Goal: Task Accomplishment & Management: Manage account settings

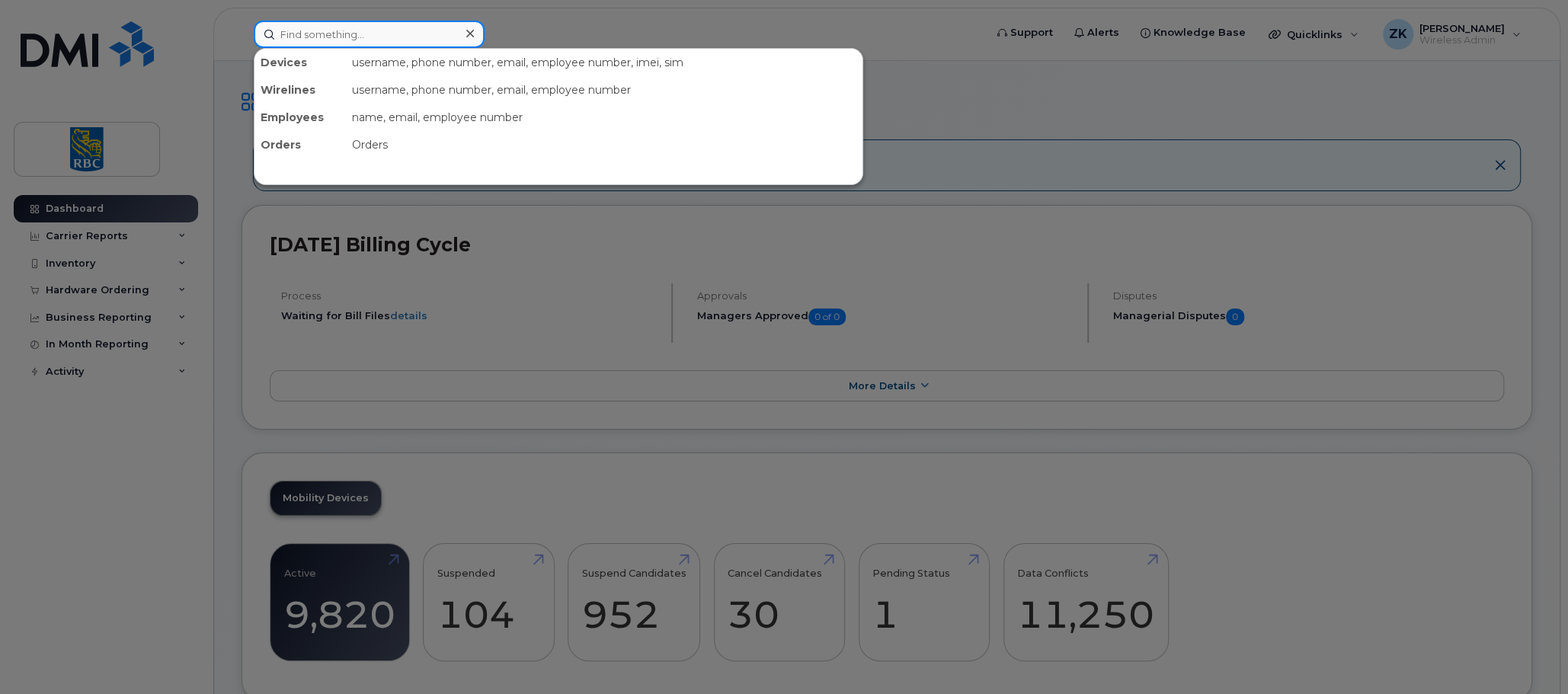
click at [320, 38] on input at bounding box center [368, 34] width 231 height 27
paste input "6472214822"
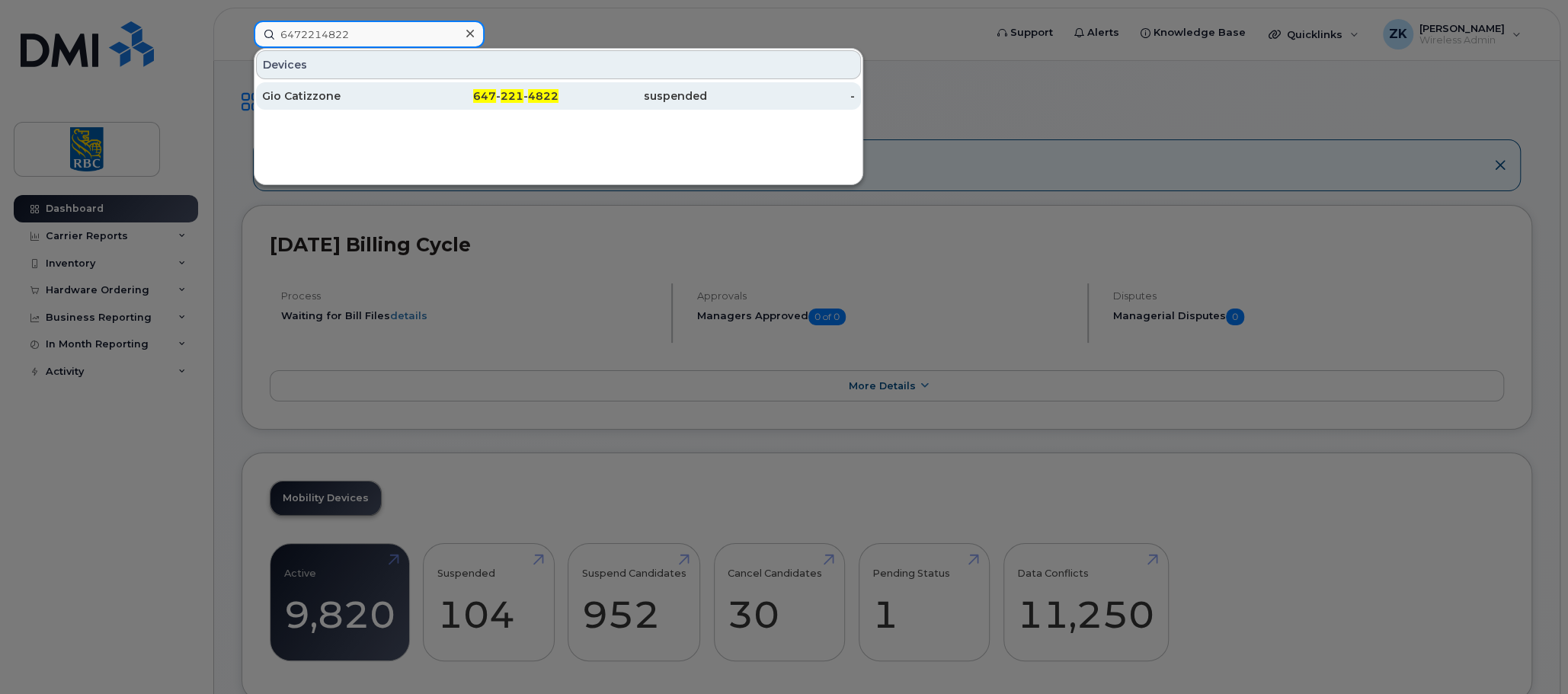
type input "6472214822"
click at [506, 95] on span "221" at bounding box center [512, 96] width 23 height 14
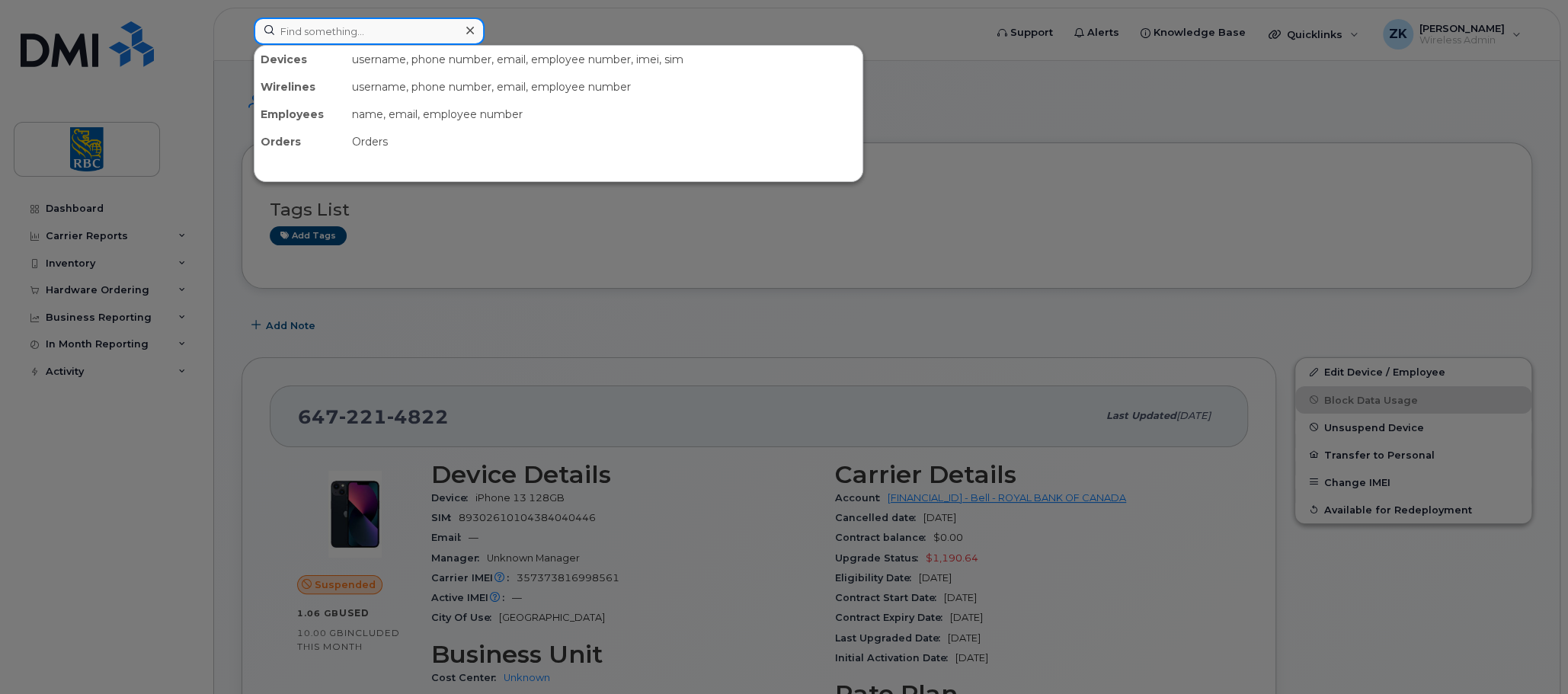
click at [305, 28] on input at bounding box center [368, 30] width 231 height 27
paste input "5062699211"
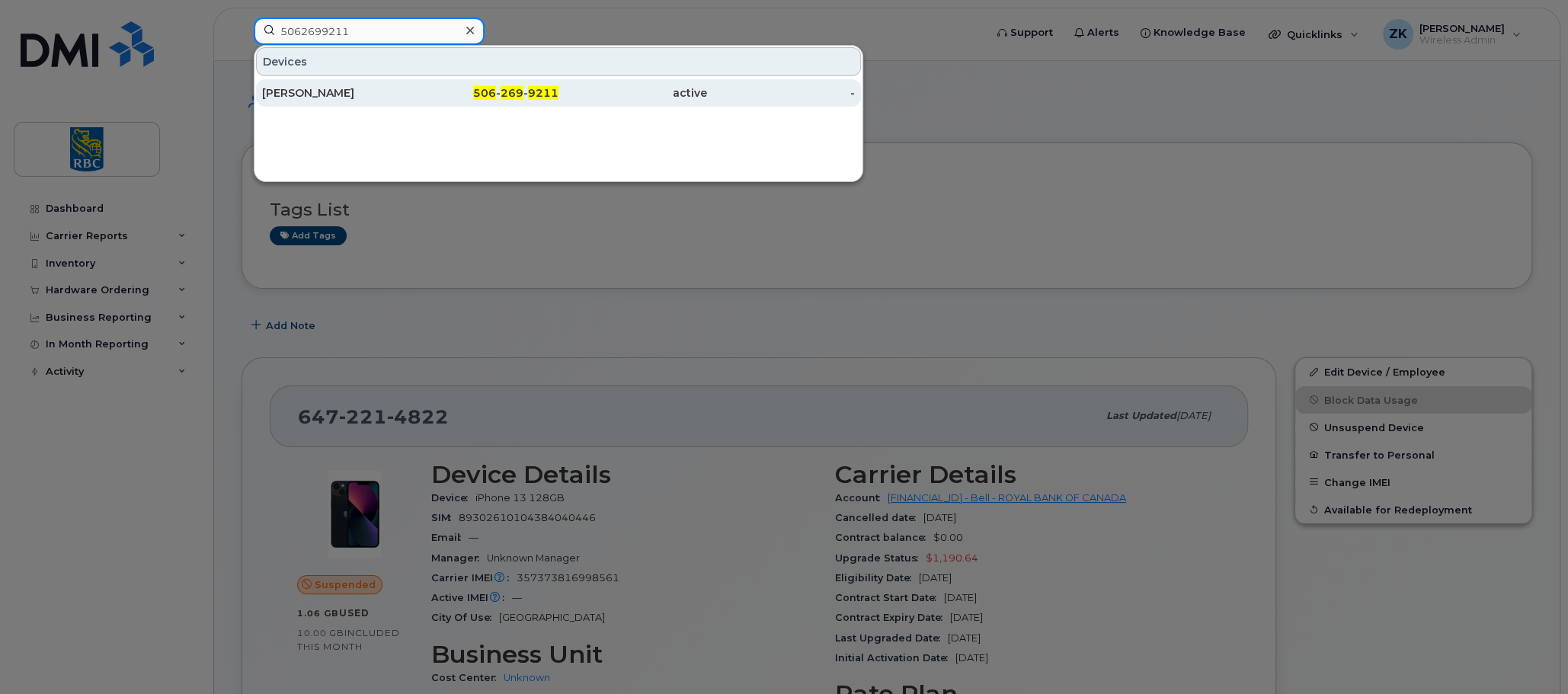
type input "5062699211"
drag, startPoint x: 504, startPoint y: 94, endPoint x: 609, endPoint y: 91, distance: 105.0
click at [504, 94] on span "269" at bounding box center [512, 93] width 23 height 14
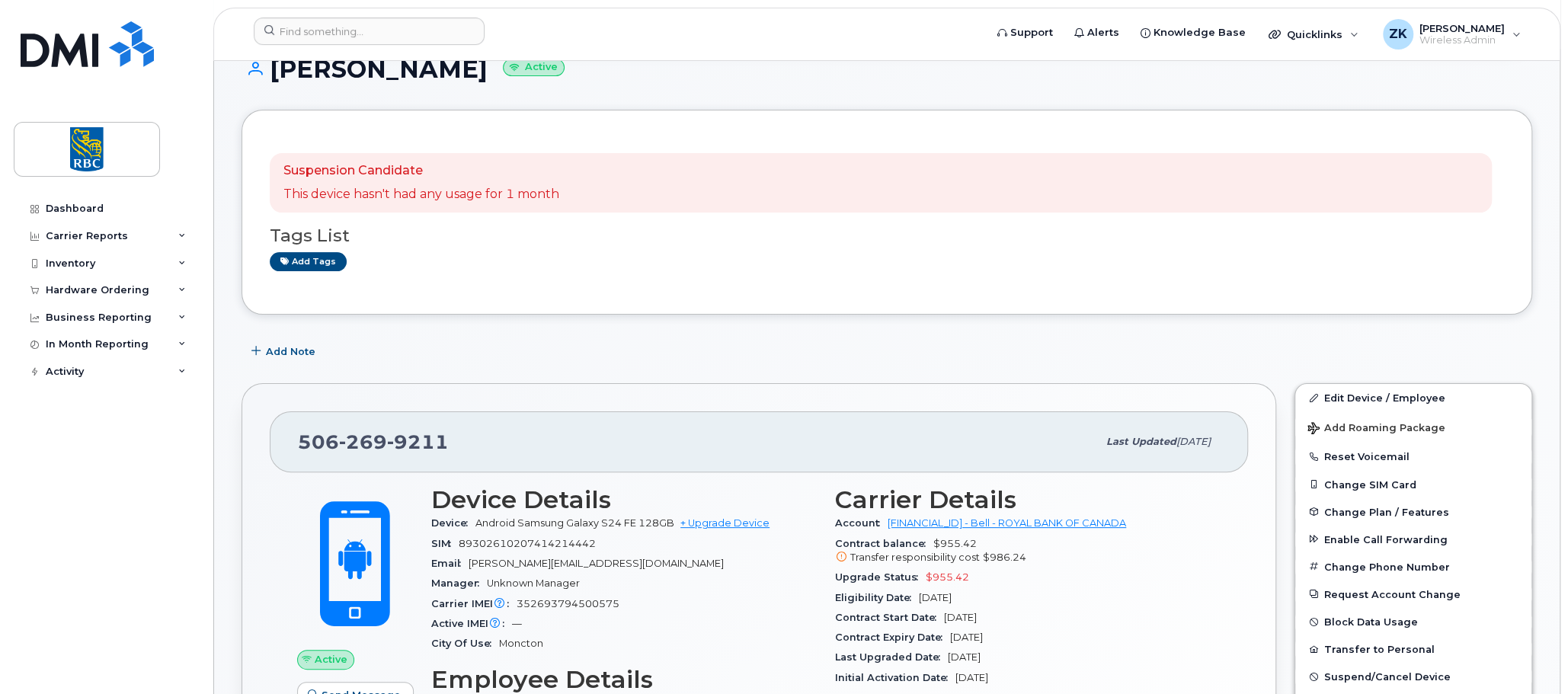
scroll to position [228, 0]
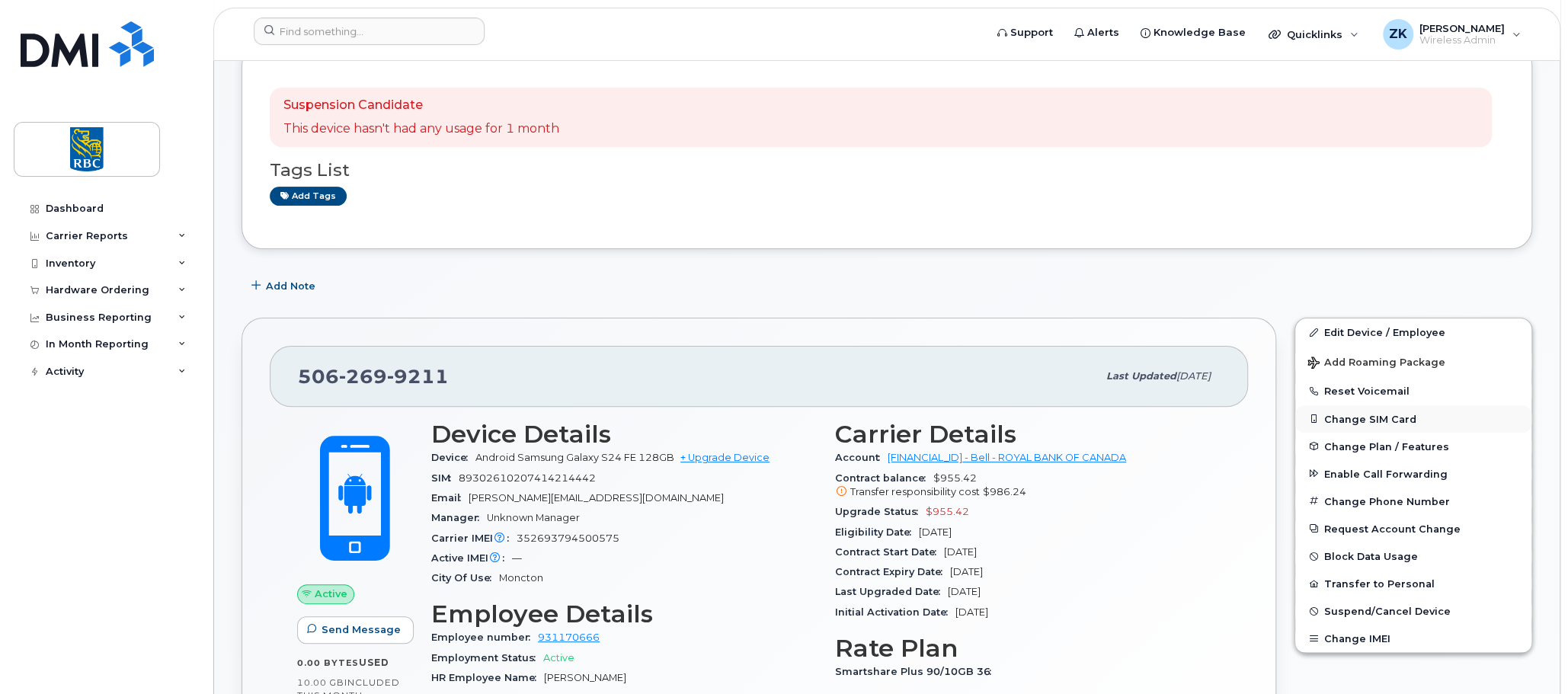
click at [1372, 416] on button "Change SIM Card" at bounding box center [1414, 418] width 236 height 27
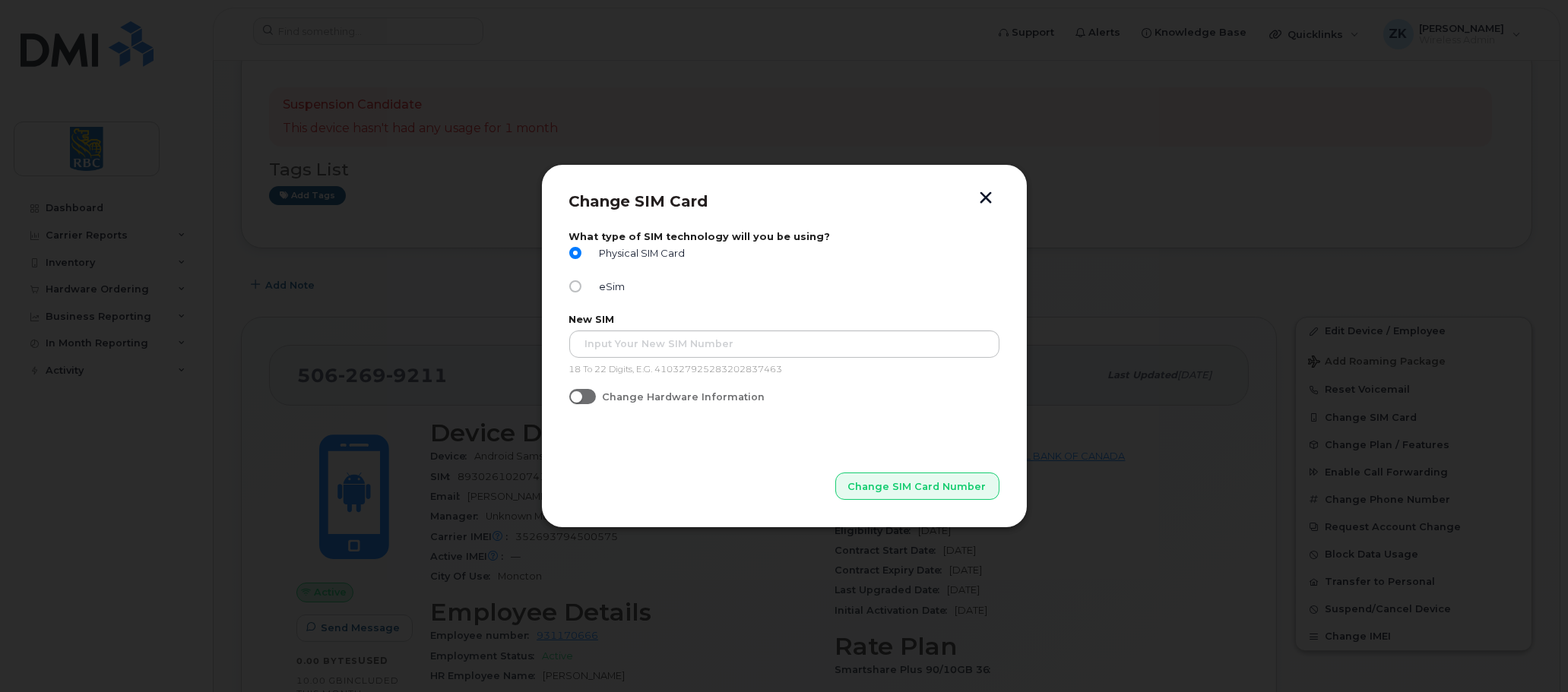
click at [987, 197] on button "button" at bounding box center [987, 200] width 23 height 16
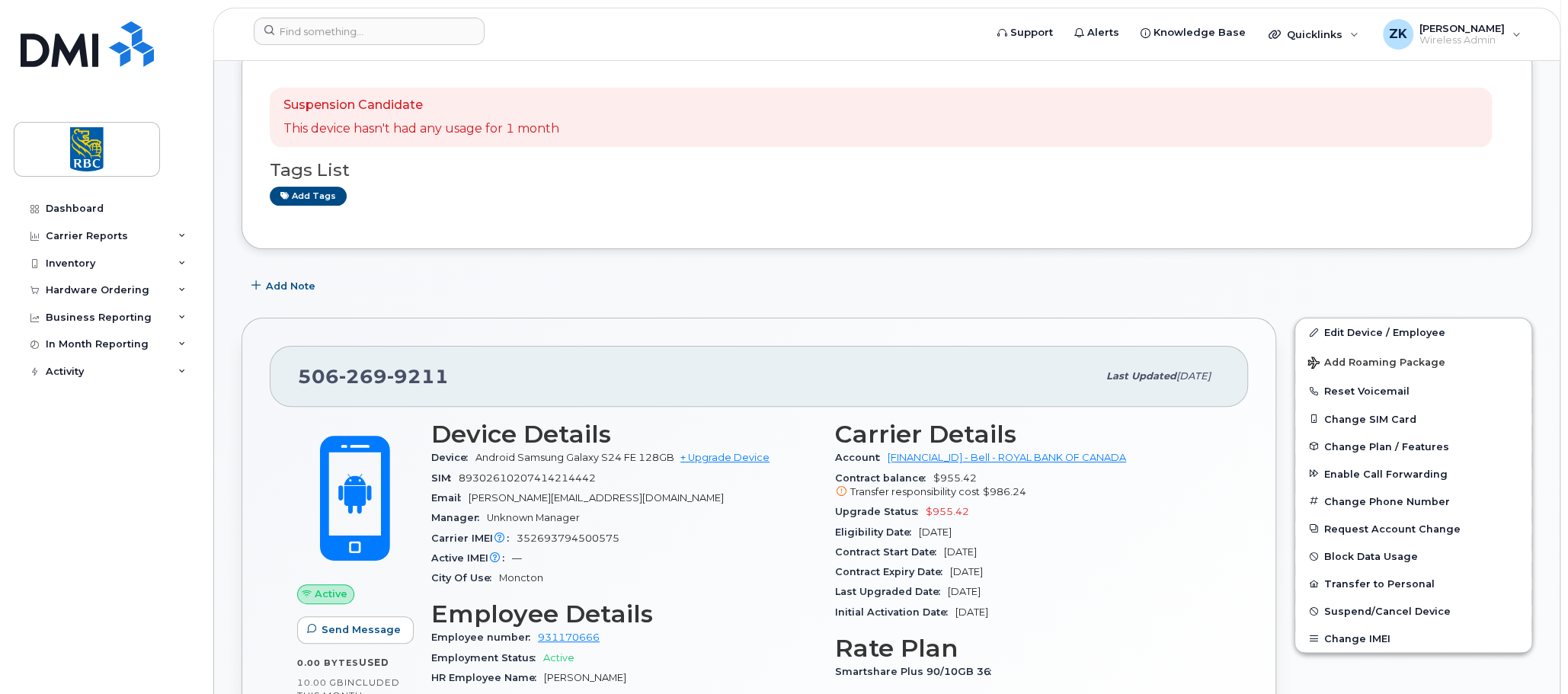
click at [860, 200] on div "Add tags" at bounding box center [881, 196] width 1223 height 19
click at [1126, 548] on div "Contract Start Date [DATE]" at bounding box center [1028, 552] width 386 height 20
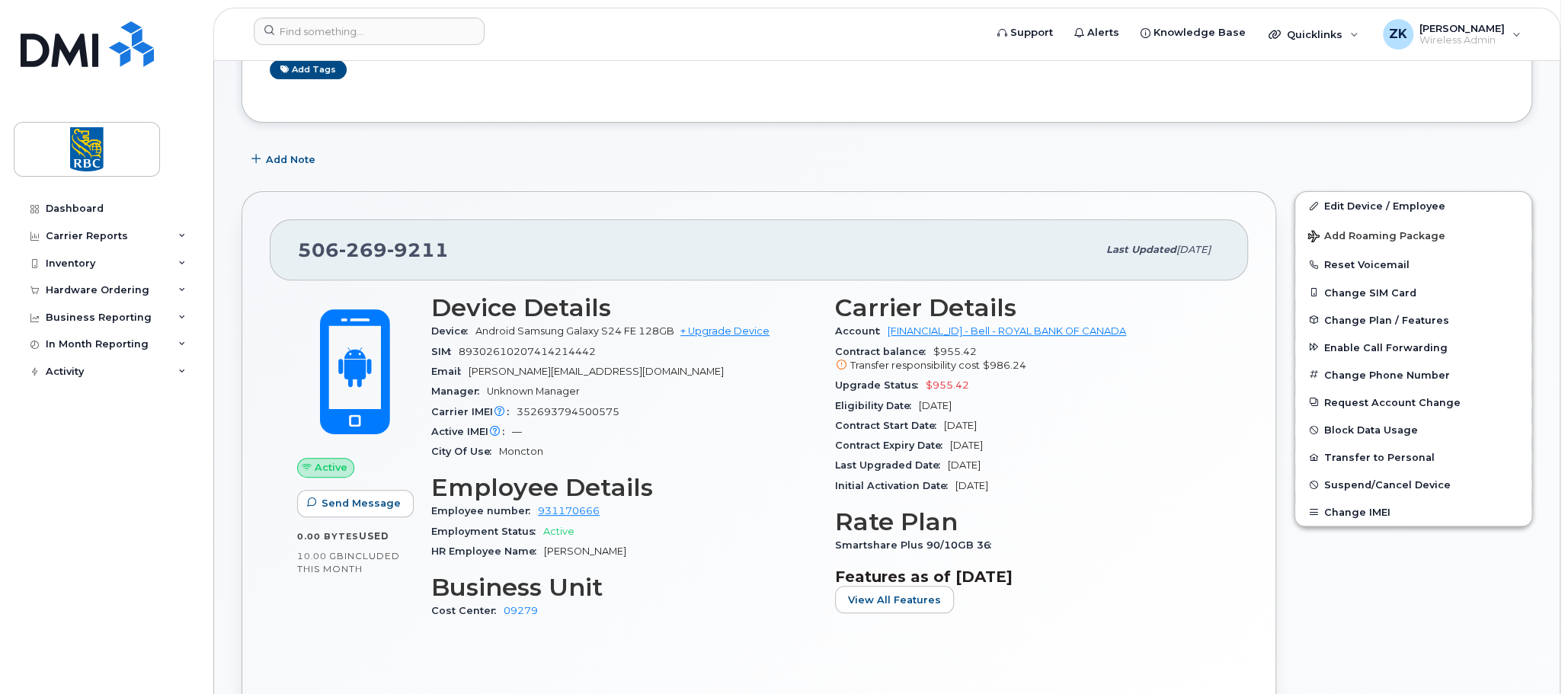
scroll to position [380, 0]
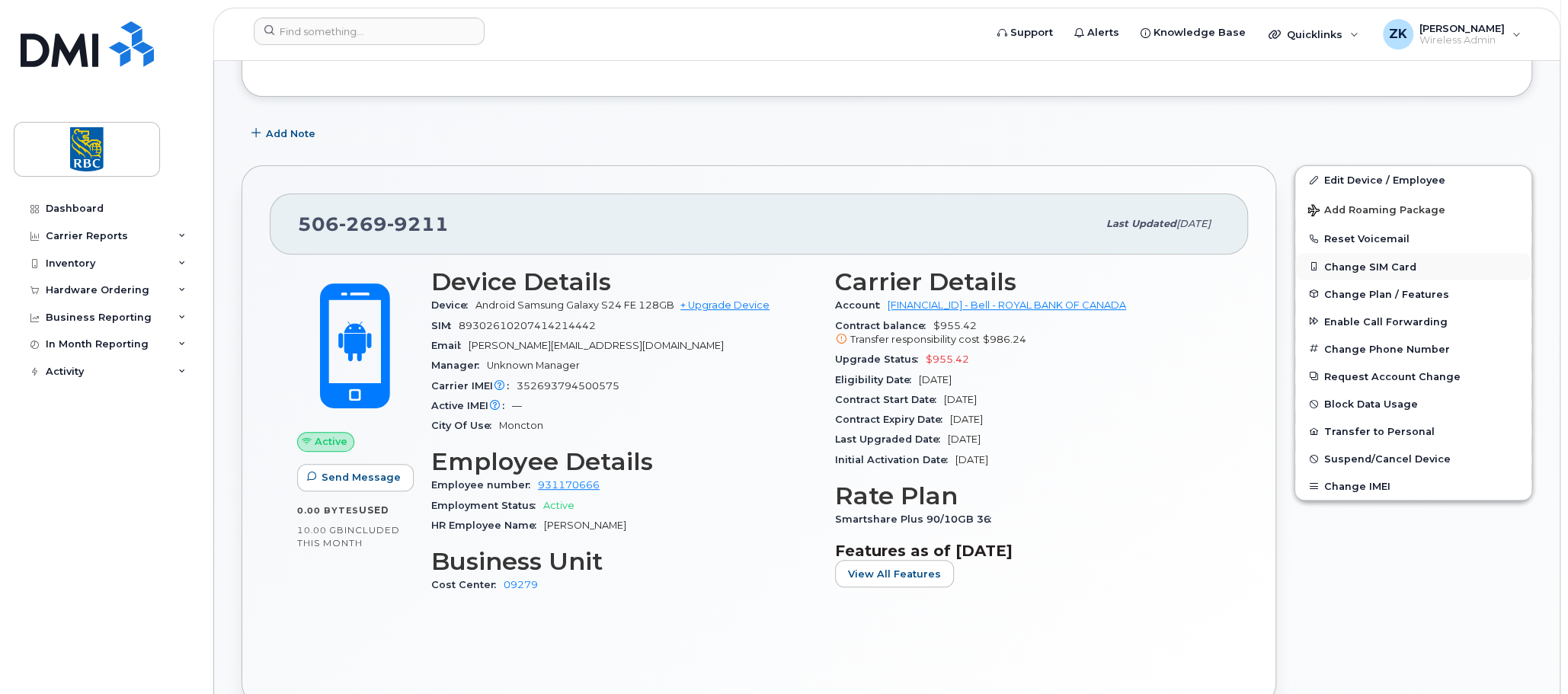
click at [1385, 262] on button "Change SIM Card" at bounding box center [1414, 266] width 236 height 27
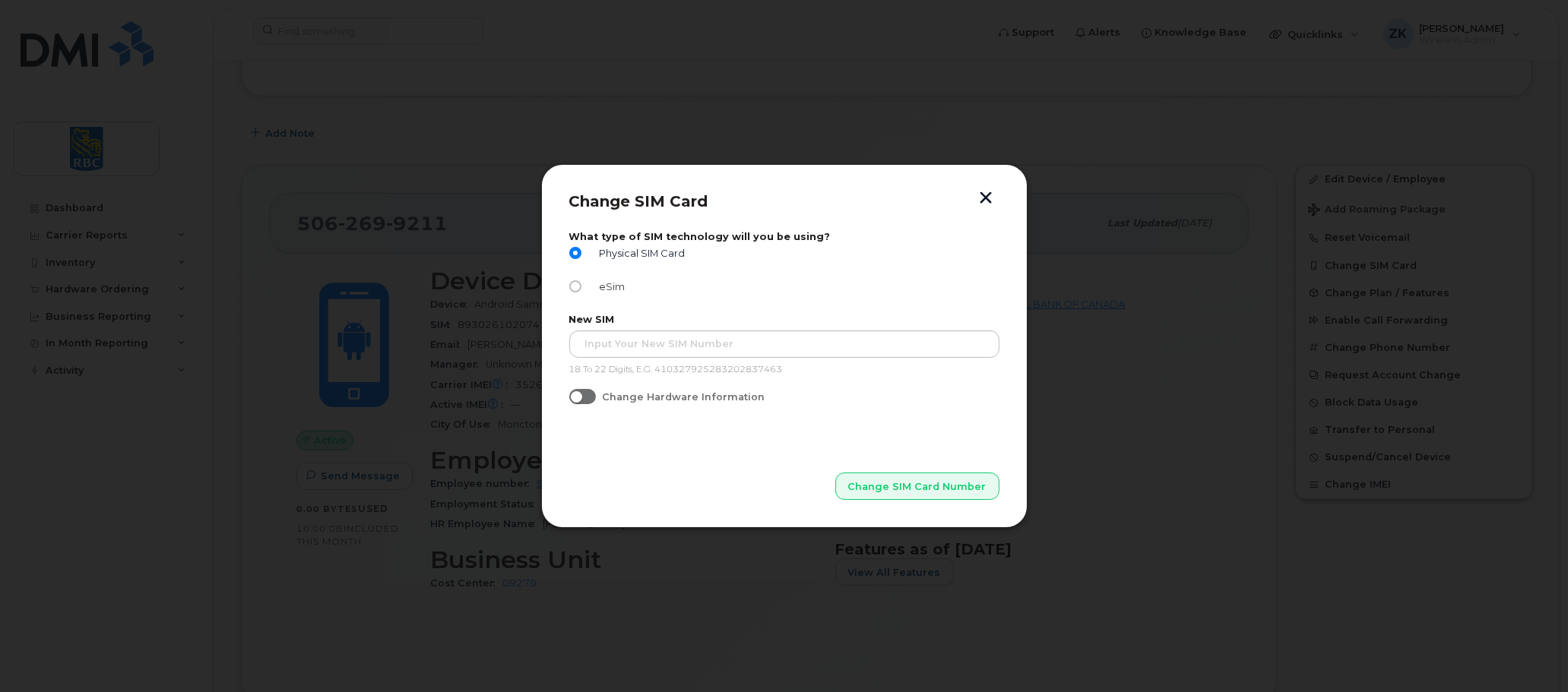
click at [575, 285] on input "eSim" at bounding box center [575, 286] width 12 height 12
radio input "true"
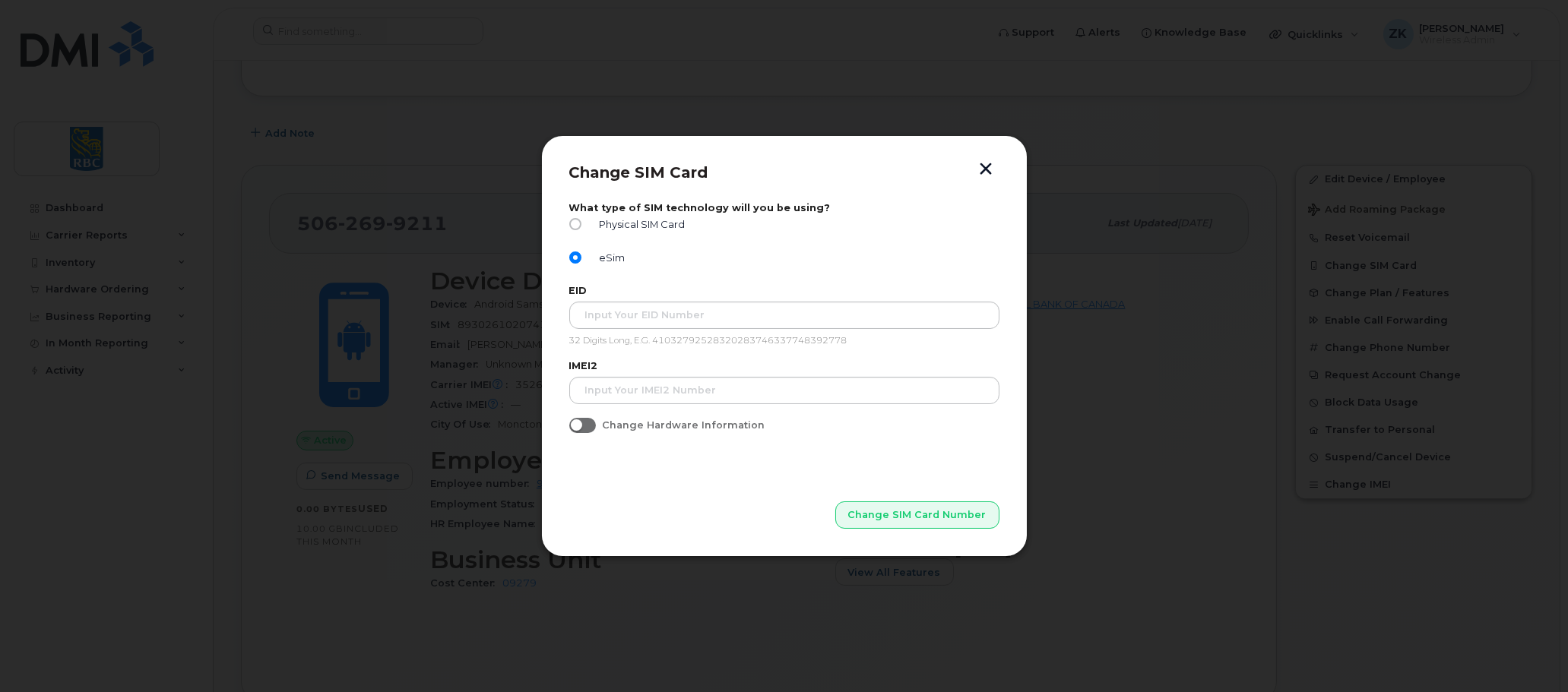
click at [989, 168] on button "button" at bounding box center [987, 171] width 23 height 16
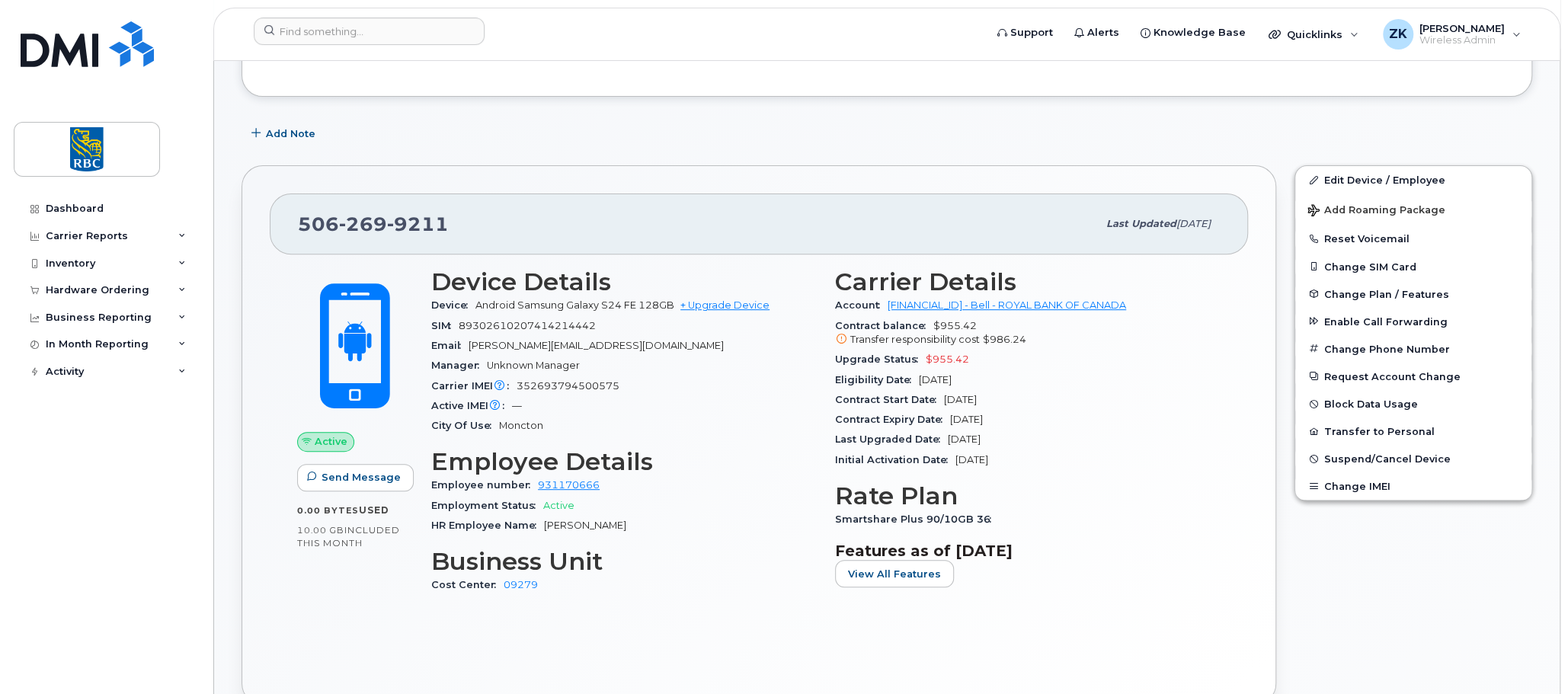
click at [199, 13] on div "Dashboard Carrier Reports Monthly Billing Data Daily Data Pooling Data Behavior…" at bounding box center [103, 347] width 207 height 694
